Goal: Task Accomplishment & Management: Use online tool/utility

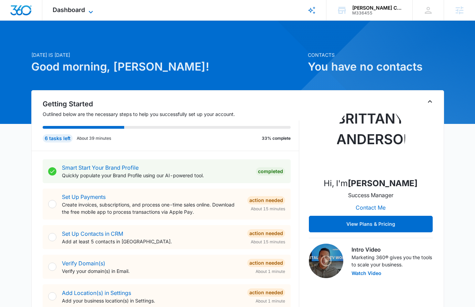
click at [79, 12] on span "Dashboard" at bounding box center [69, 9] width 32 height 7
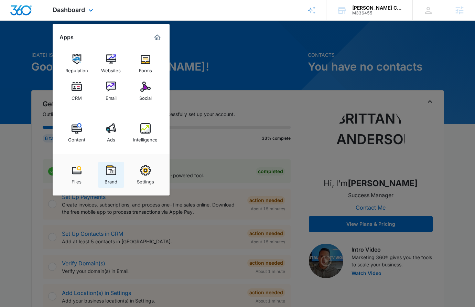
click at [117, 179] on div "Brand" at bounding box center [111, 179] width 13 height 9
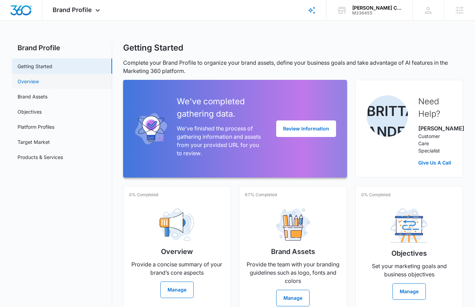
click at [39, 78] on link "Overview" at bounding box center [28, 81] width 21 height 7
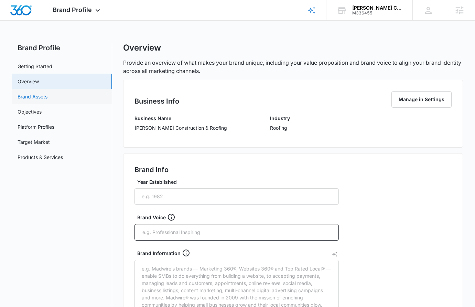
click at [35, 100] on link "Brand Assets" at bounding box center [33, 96] width 30 height 7
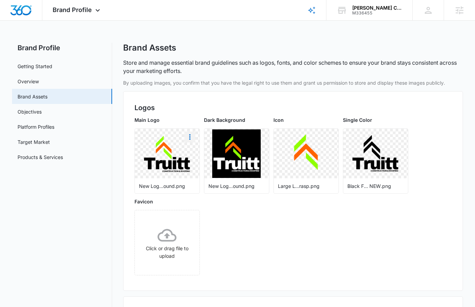
click at [191, 135] on icon "More" at bounding box center [190, 137] width 8 height 8
click at [202, 151] on button "Download" at bounding box center [208, 156] width 47 height 10
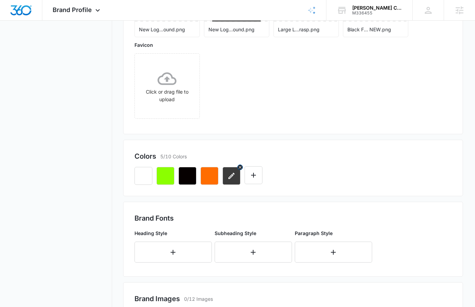
scroll to position [156, 0]
click at [228, 181] on button "button" at bounding box center [232, 176] width 18 height 18
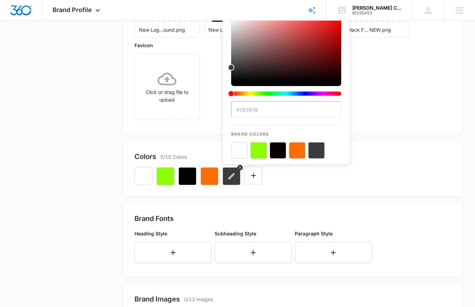
scroll to position [0, 0]
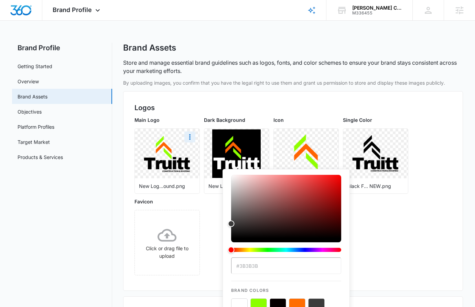
click at [251, 267] on input "#3B3B3B" at bounding box center [286, 265] width 110 height 17
click at [257, 266] on input "#3B3B3B" at bounding box center [286, 265] width 110 height 17
drag, startPoint x: 265, startPoint y: 265, endPoint x: 241, endPoint y: 263, distance: 24.5
click at [241, 263] on input "#3B3B3B" at bounding box center [286, 265] width 110 height 17
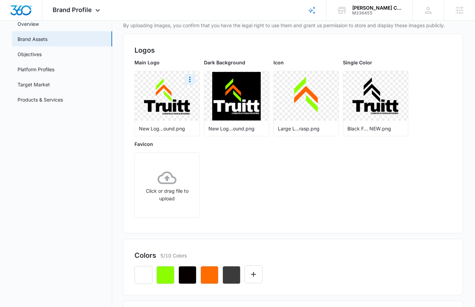
scroll to position [59, 0]
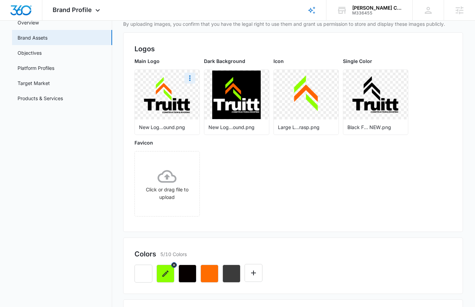
click at [162, 274] on icon "button" at bounding box center [165, 273] width 8 height 8
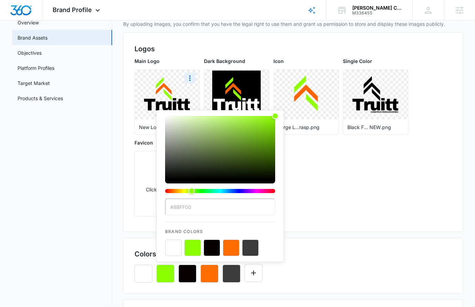
click at [196, 208] on input "#8BFF00" at bounding box center [220, 207] width 110 height 17
click at [209, 276] on icon "button" at bounding box center [209, 273] width 8 height 8
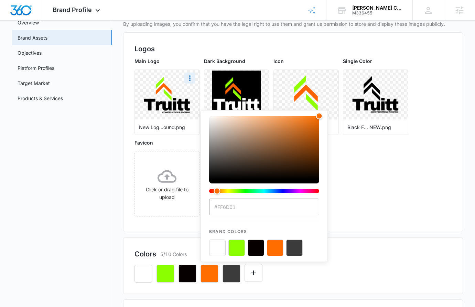
click at [233, 210] on input "#FF6D01" at bounding box center [264, 207] width 110 height 17
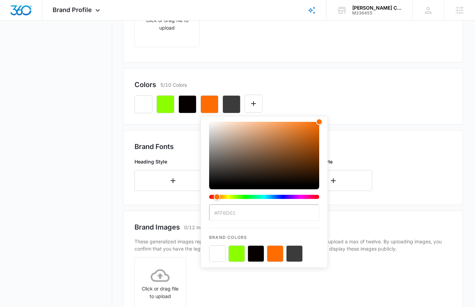
scroll to position [229, 0]
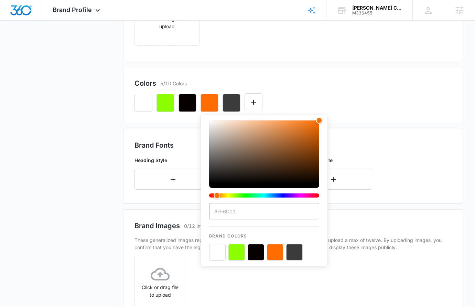
click at [96, 207] on nav "Brand Profile Getting Started Overview Brand Assets Objectives Platform Profile…" at bounding box center [62, 103] width 100 height 580
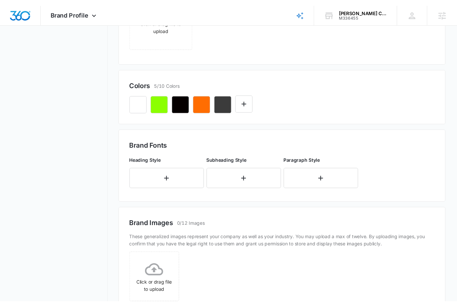
scroll to position [0, 0]
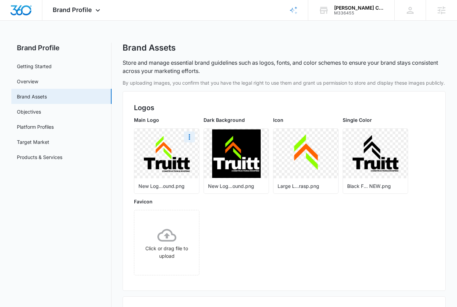
click at [287, 69] on p "Store and manage essential brand guidelines such as logos, fonts, and color sch…" at bounding box center [283, 66] width 323 height 17
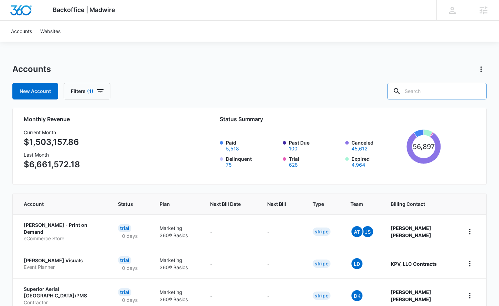
click at [448, 89] on input "text" at bounding box center [436, 91] width 99 height 17
type input "M336455"
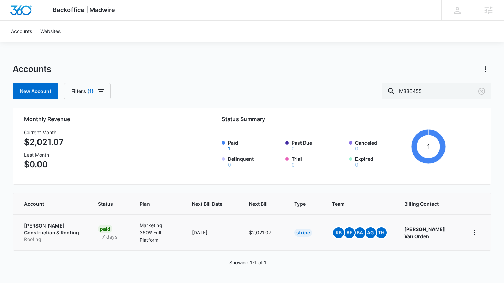
click at [54, 218] on td "Truitt Construction & Roofing Roofing" at bounding box center [51, 232] width 77 height 36
click at [52, 226] on p "[PERSON_NAME] Construction & Roofing" at bounding box center [52, 228] width 57 height 13
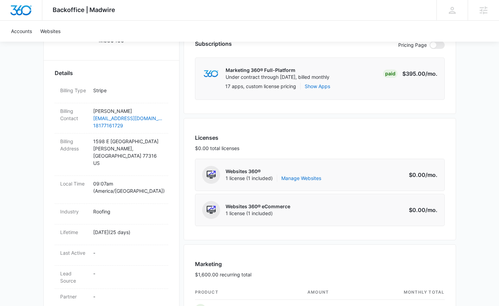
scroll to position [197, 0]
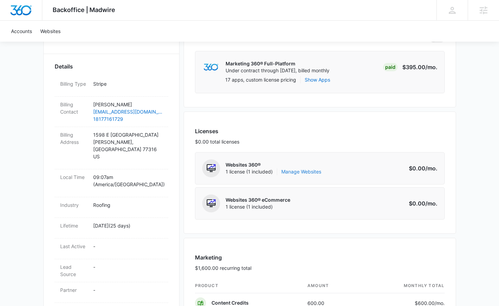
click at [302, 172] on link "Manage Websites" at bounding box center [301, 171] width 40 height 7
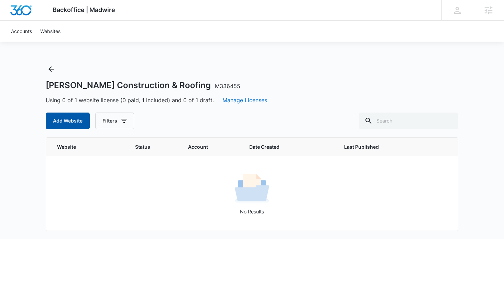
click at [62, 123] on button "Add Website" at bounding box center [68, 121] width 44 height 17
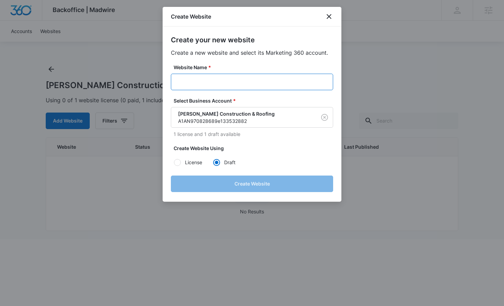
click at [243, 84] on input "Website Name *" at bounding box center [252, 82] width 162 height 17
paste input "M336455 - Truitt Construction & Roofing"
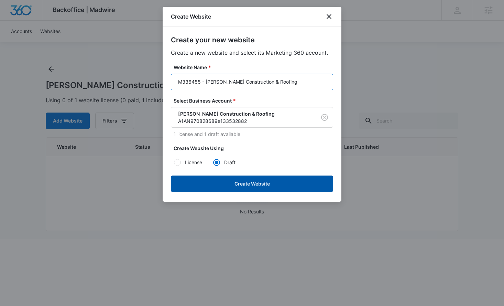
type input "M336455 - Truitt Construction & Roofing"
click at [228, 184] on button "Create Website" at bounding box center [252, 183] width 162 height 17
